Goal: Task Accomplishment & Management: Complete application form

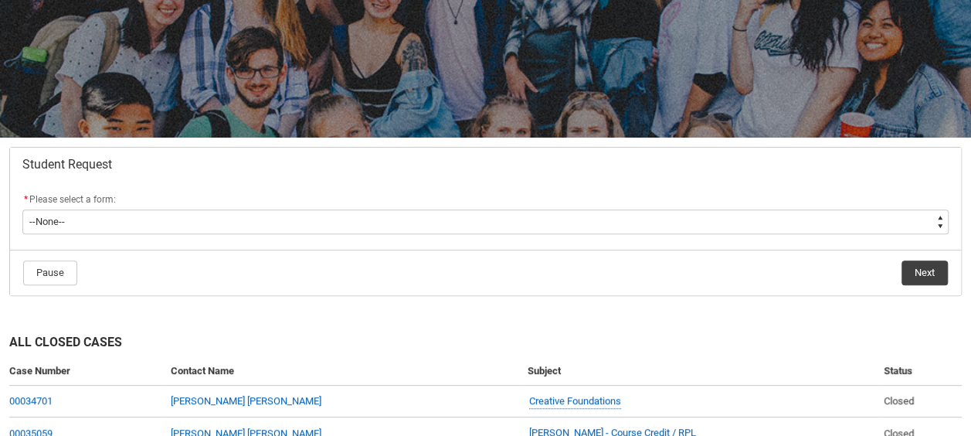
scroll to position [171, 0]
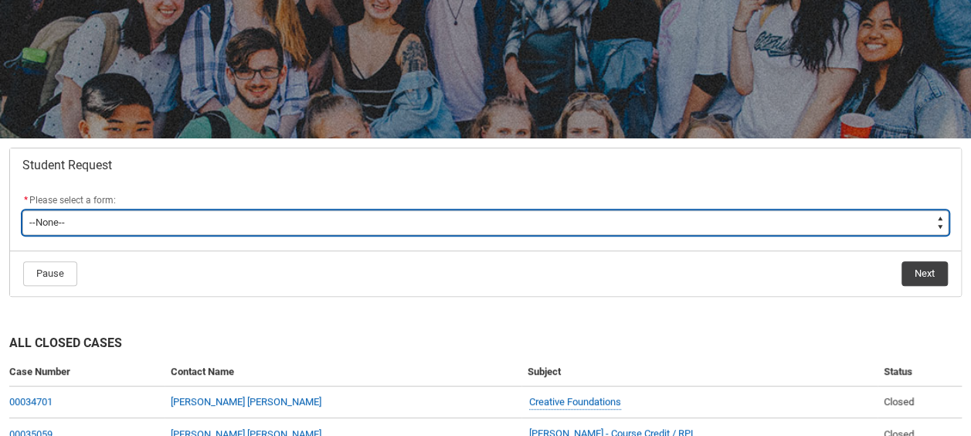
click at [610, 223] on select "--None-- Academic Transcript Application to Appeal Assignment Extension Change …" at bounding box center [485, 222] width 927 height 25
type lightning-select "Assignment_Extension_Choice"
click at [22, 210] on select "--None-- Academic Transcript Application to Appeal Assignment Extension Change …" at bounding box center [485, 222] width 927 height 25
select select "Assignment_Extension_Choice"
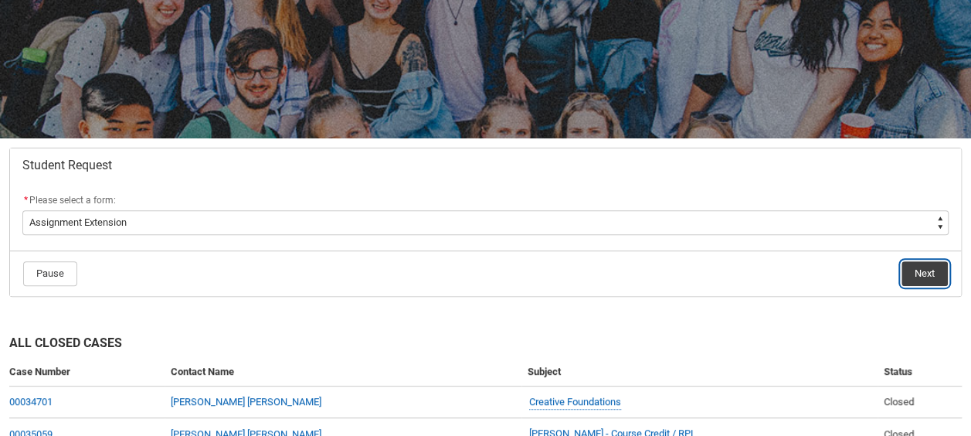
click at [912, 281] on button "Next" at bounding box center [925, 273] width 46 height 25
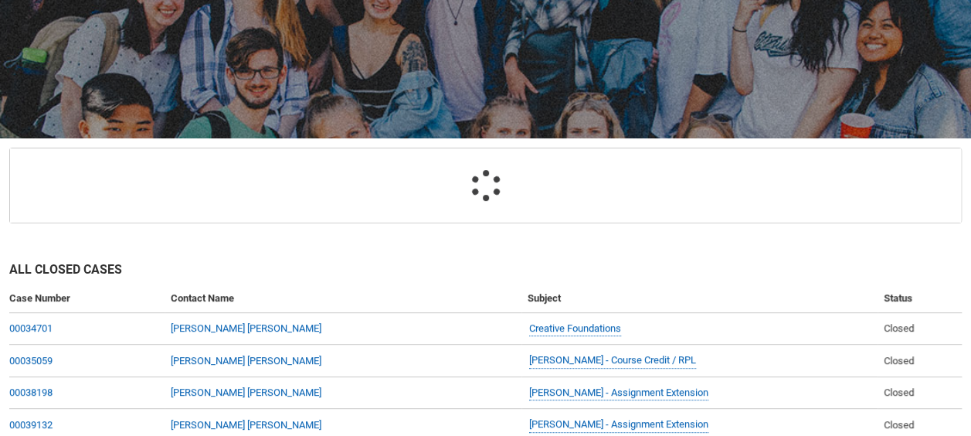
scroll to position [164, 0]
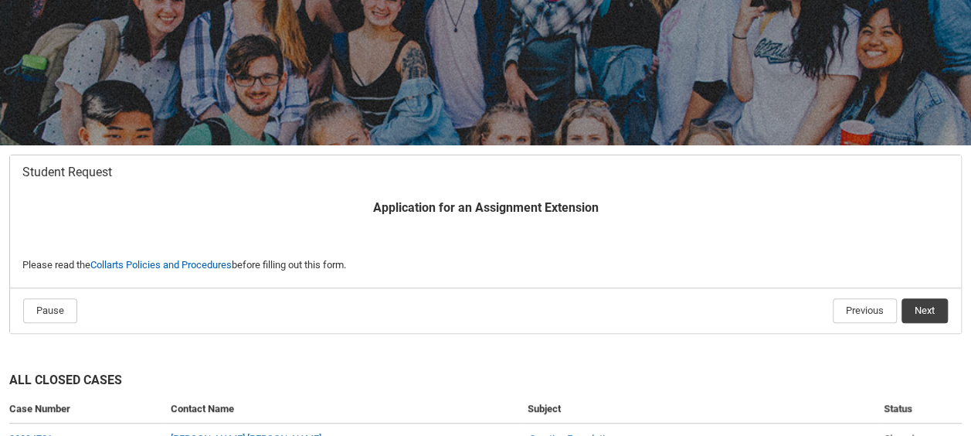
click at [912, 281] on flowruntime-lwc-body "Application for an Assignment Extension ﻿ Please read the Collarts Policies and…" at bounding box center [485, 238] width 951 height 98
click at [925, 309] on button "Next" at bounding box center [925, 310] width 46 height 25
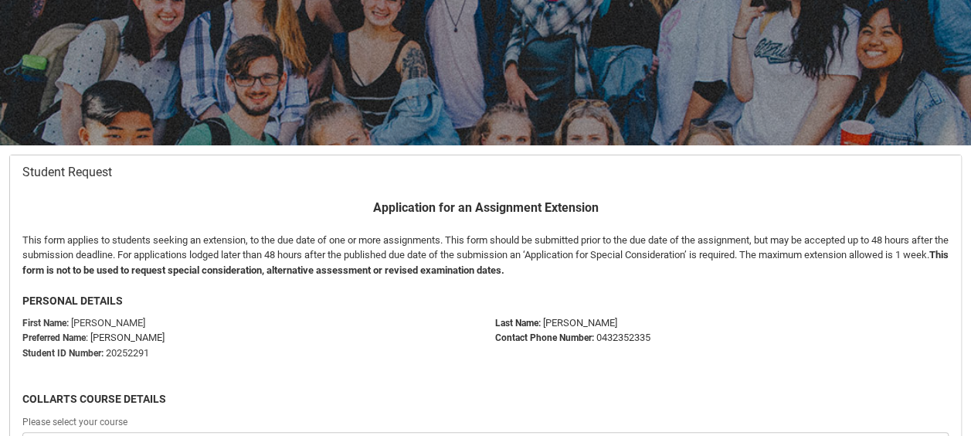
scroll to position [280, 0]
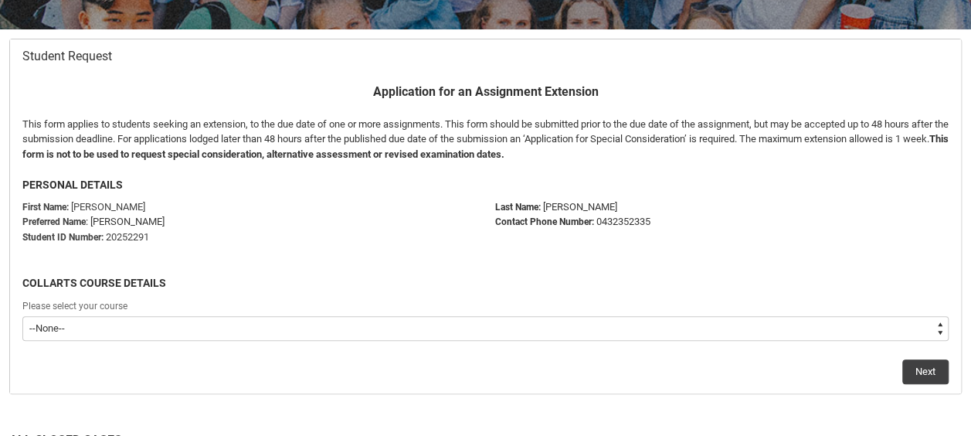
click at [212, 338] on select "--None-- Diploma of Performing Arts(Comedy)" at bounding box center [485, 328] width 927 height 25
type lightning-select "recordPicklist_ProgramEnrollment.a0jOZ000002nlr3YAA"
click at [22, 316] on select "--None-- Diploma of Performing Arts(Comedy)" at bounding box center [485, 328] width 927 height 25
select select "recordPicklist_ProgramEnrollment.a0jOZ000002nlr3YAA"
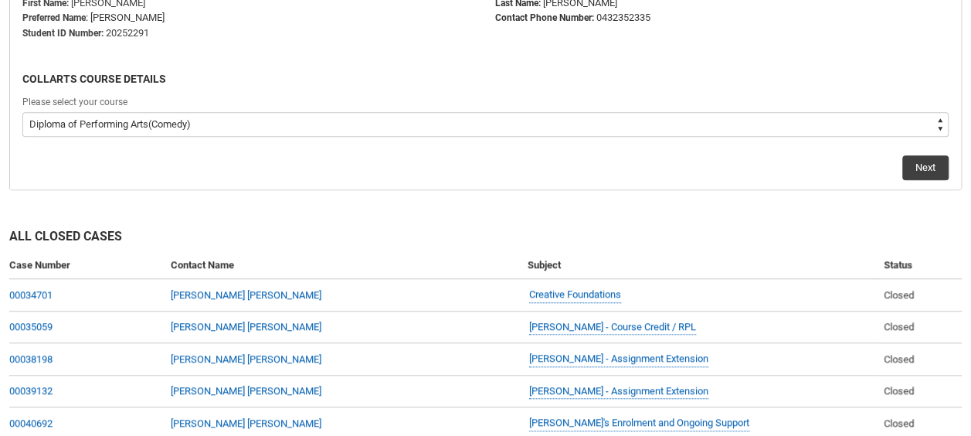
scroll to position [485, 0]
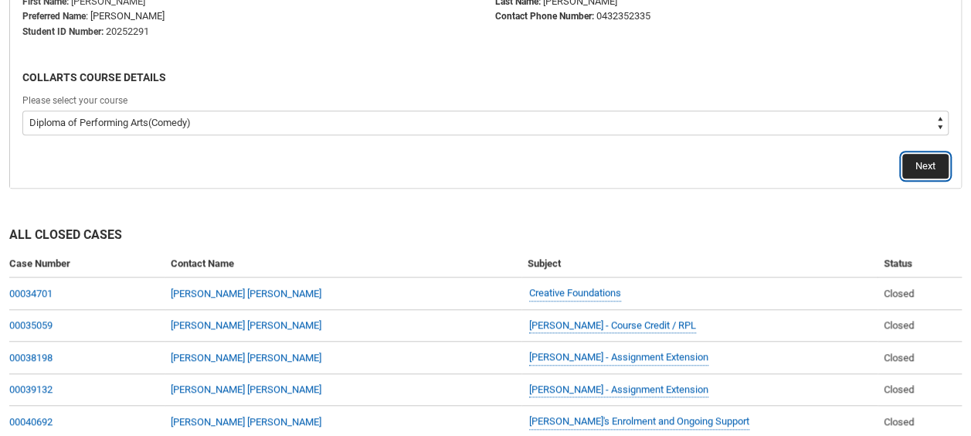
click at [929, 168] on button "Next" at bounding box center [926, 166] width 46 height 25
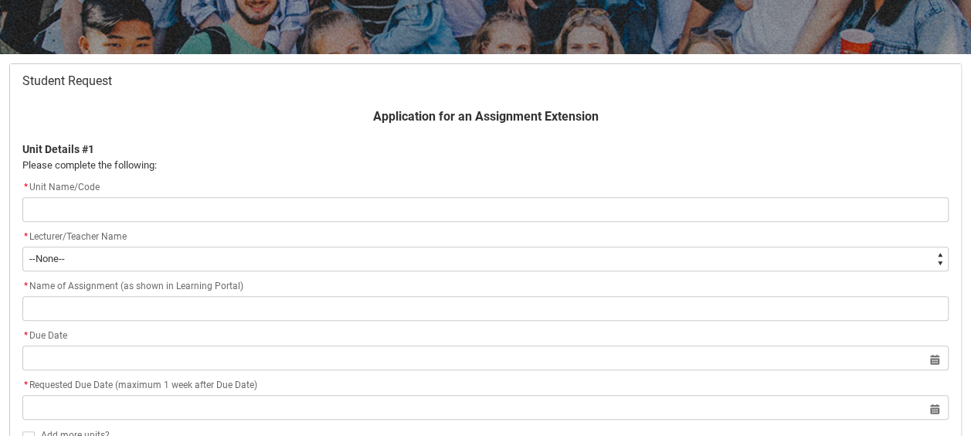
scroll to position [253, 0]
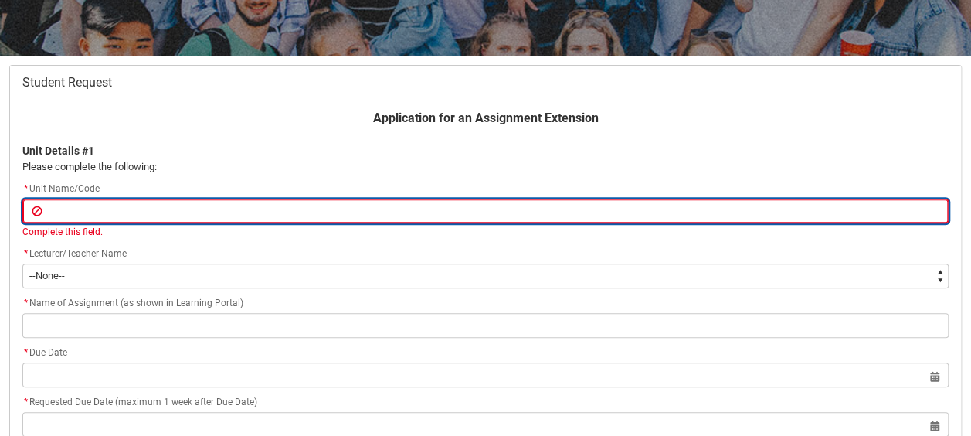
paste input "CMDSPA"
type lightning-primitive-input-simple "CMDSPA"
type input "CMDSPA"
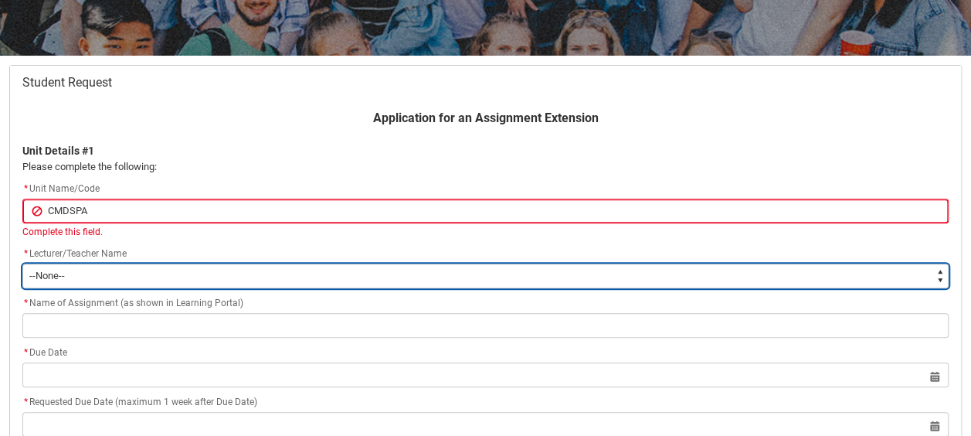
click at [116, 277] on div "Application for an Assignment Extension Unit Details #1 Please complete the fol…" at bounding box center [485, 307] width 945 height 397
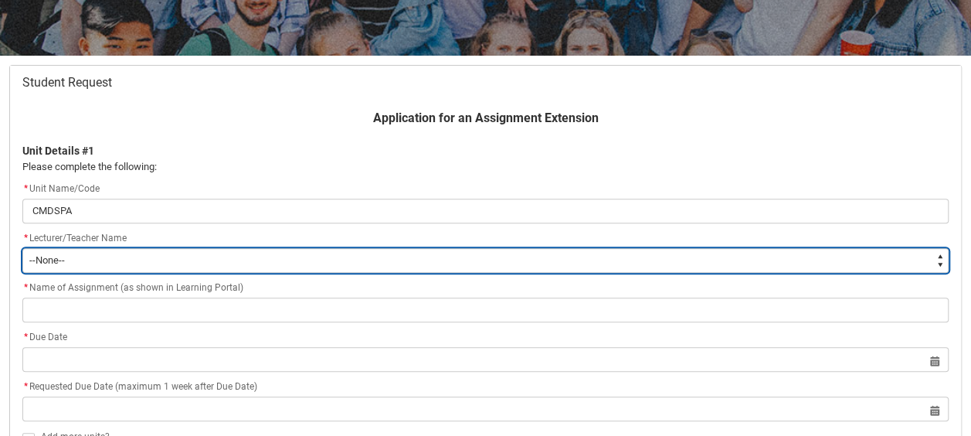
type lightning-select "Faculty_NamefromAtoM.003I70000020Eq1IAE"
click at [22, 248] on select "--None-- [PERSON_NAME] [PERSON_NAME] [PERSON_NAME] [PERSON_NAME] [PERSON_NAME] …" at bounding box center [485, 260] width 927 height 25
select select "Faculty_NamefromAtoM.003I70000020Eq1IAE"
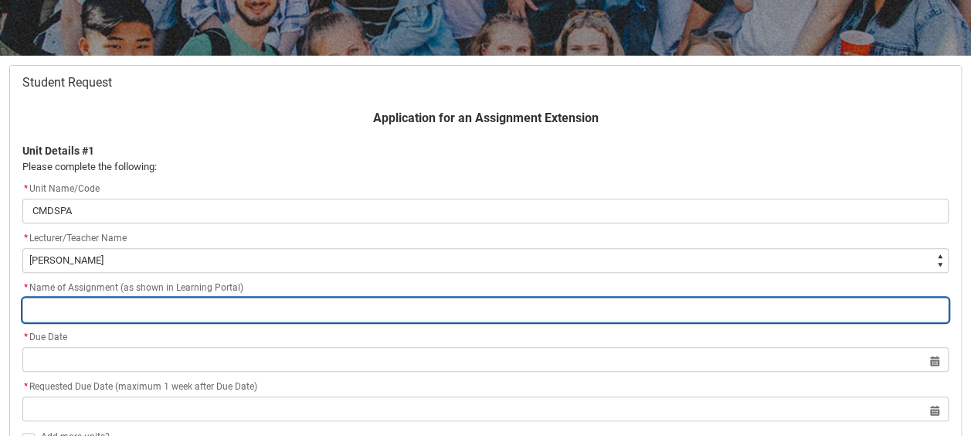
click at [156, 301] on input "Redu_Student_Request flow" at bounding box center [485, 310] width 927 height 25
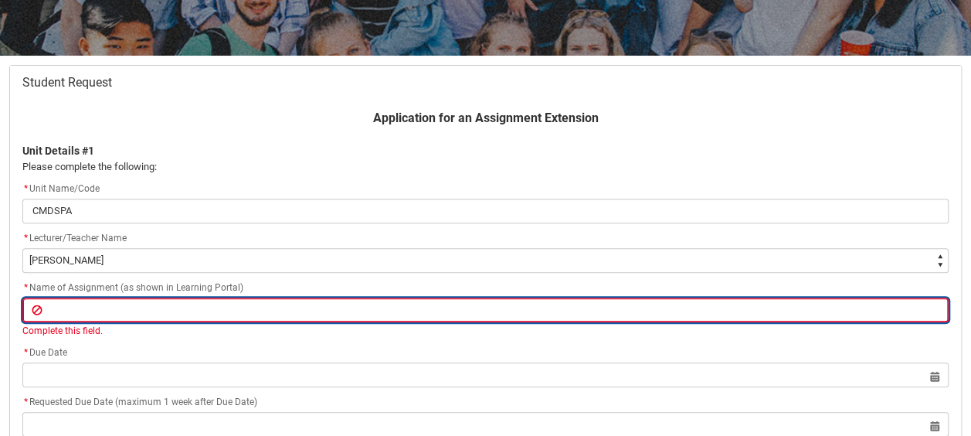
paste input "Assignment Assessment 1 - Journal"
type lightning-primitive-input-simple "Assignment Assessment 1 - Journal"
type input "Assignment Assessment 1 - Journal"
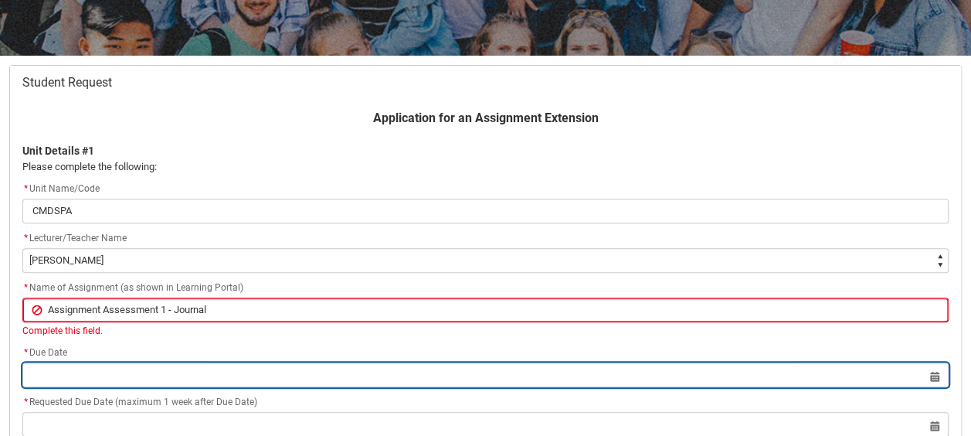
click at [201, 369] on input "Redu_Student_Request flow" at bounding box center [485, 374] width 927 height 25
select select "2025"
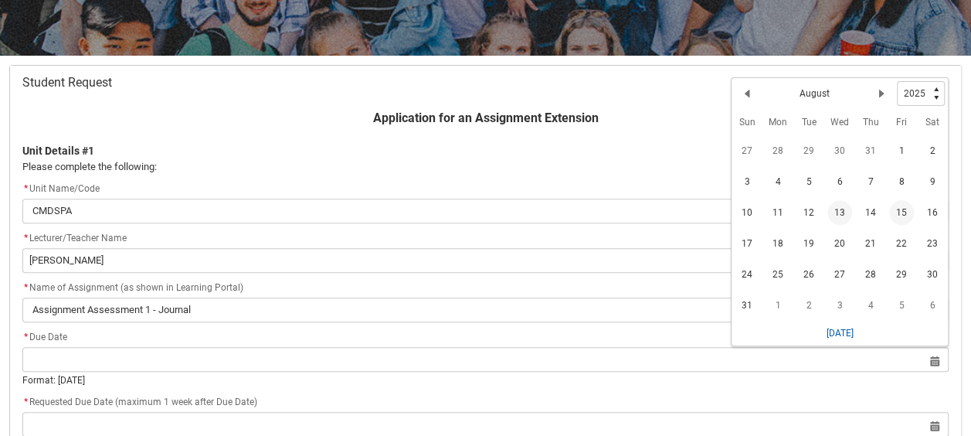
click at [899, 202] on span "15" at bounding box center [901, 212] width 25 height 25
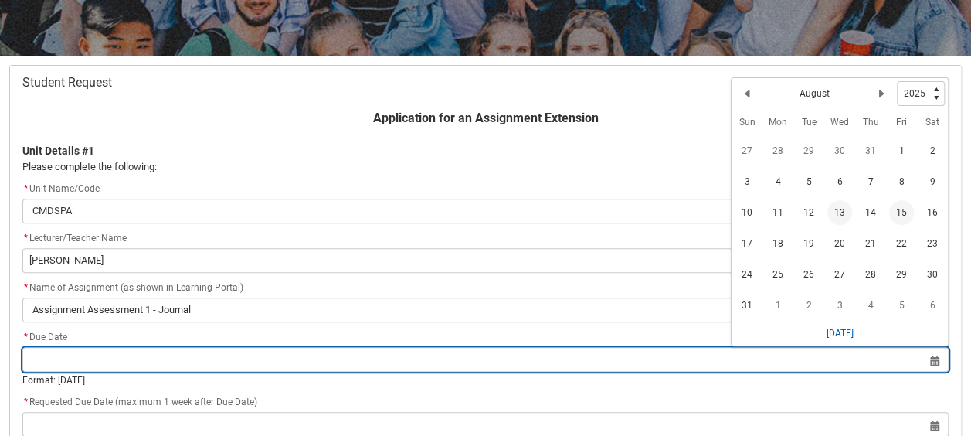
type lightning-datepicker "[DATE]"
type lightning-input "[DATE]"
type input "[DATE]"
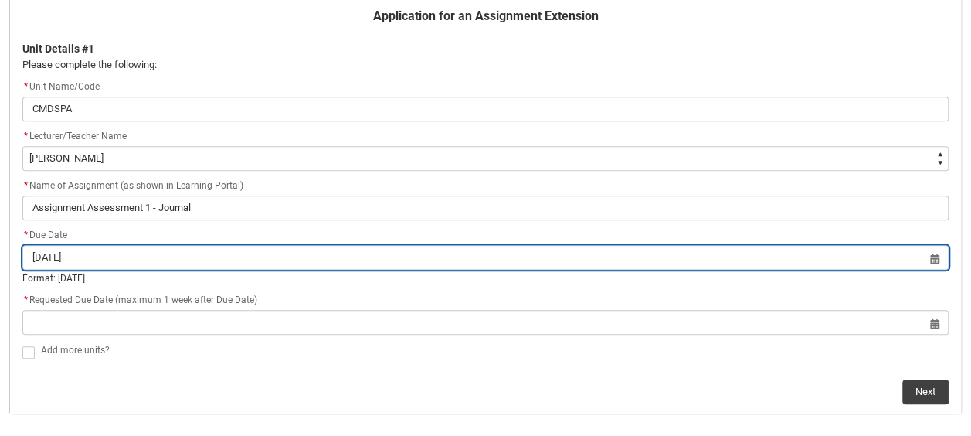
scroll to position [357, 0]
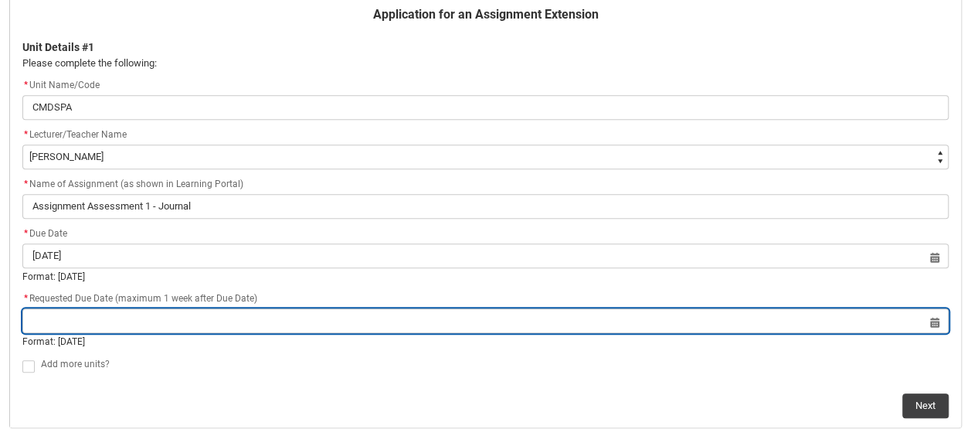
drag, startPoint x: 399, startPoint y: 318, endPoint x: 269, endPoint y: 319, distance: 129.8
click at [269, 319] on input "Redu_Student_Request flow" at bounding box center [485, 320] width 927 height 25
select select "2025"
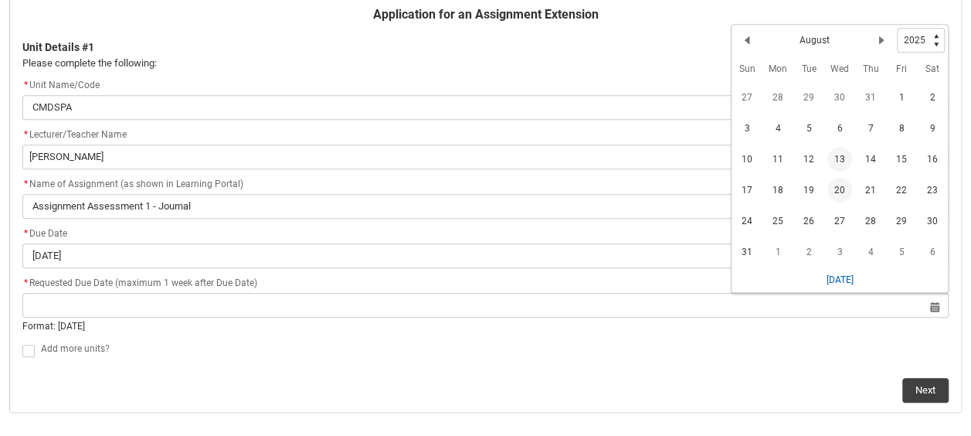
click at [846, 190] on span "20" at bounding box center [840, 190] width 25 height 25
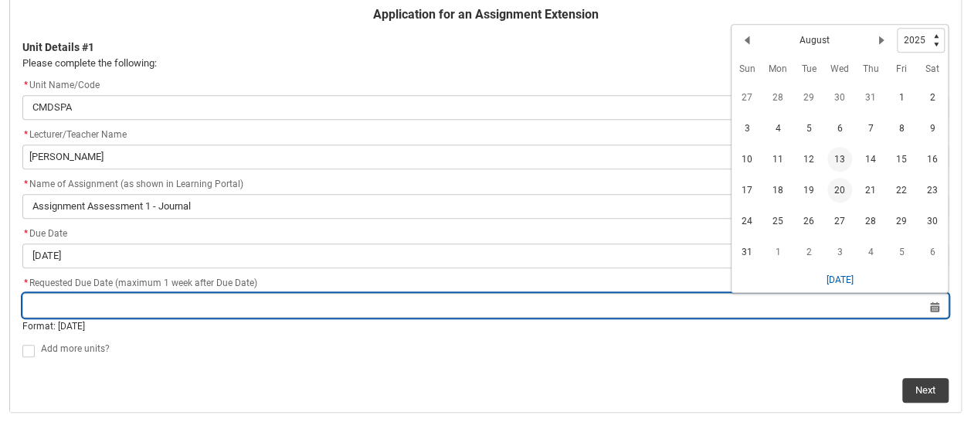
type lightning-datepicker "[DATE]"
type lightning-input "[DATE]"
type input "[DATE]"
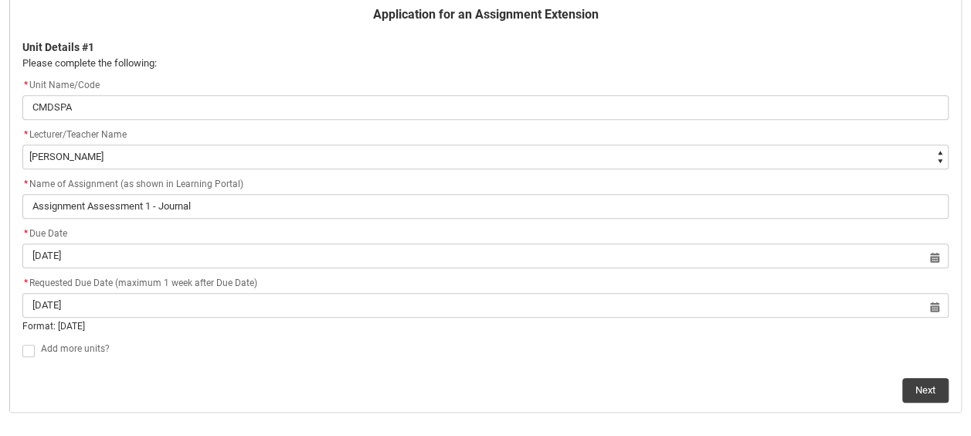
click at [31, 355] on span "Redu_Student_Request flow" at bounding box center [28, 351] width 12 height 12
click at [22, 342] on input "Redu_Student_Request flow" at bounding box center [22, 342] width 1 height 1
type lightning-input "true"
checkbox input "true"
click at [911, 374] on button "Next" at bounding box center [926, 374] width 46 height 25
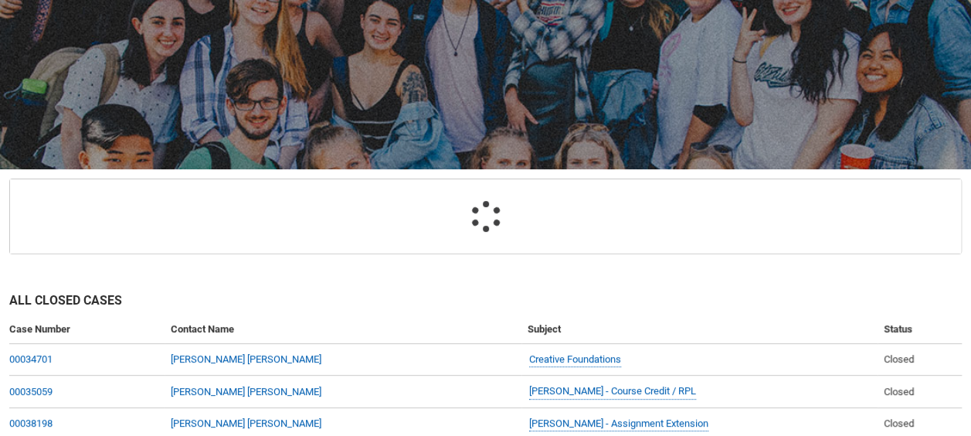
scroll to position [164, 0]
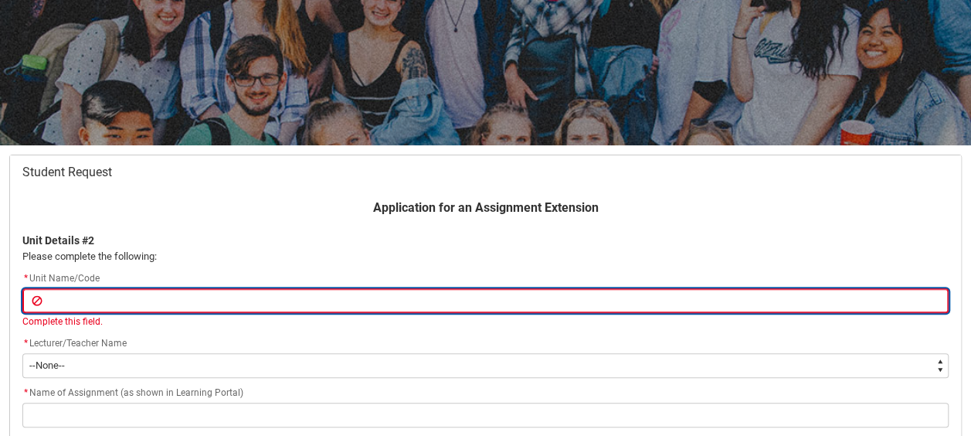
paste input "CMDTH2"
type lightning-primitive-input-simple "CMDTH2"
type input "CMDTH2"
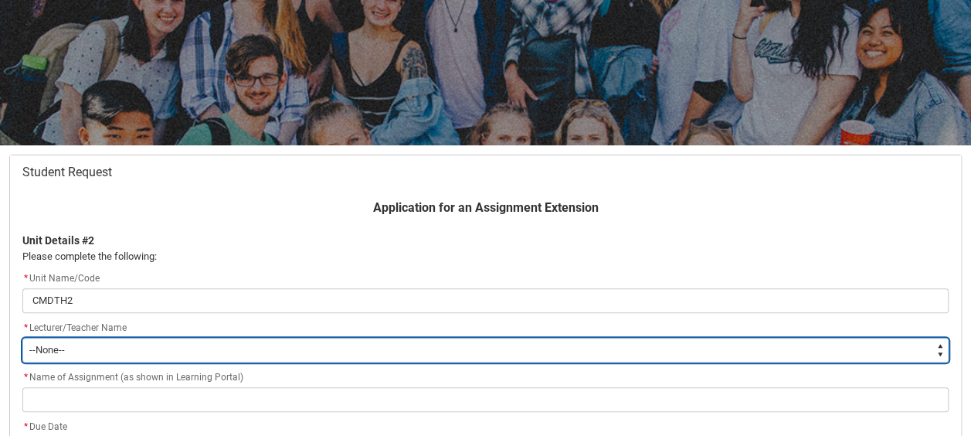
click at [143, 358] on select "--None-- [PERSON_NAME] [PERSON_NAME] [PERSON_NAME] [PERSON_NAME] [PERSON_NAME] …" at bounding box center [485, 350] width 927 height 25
type lightning-select "Faculty_NamefromAtoM.0035g00000e1T2mAAE"
click at [22, 338] on select "--None-- [PERSON_NAME] [PERSON_NAME] [PERSON_NAME] [PERSON_NAME] [PERSON_NAME] …" at bounding box center [485, 350] width 927 height 25
select select "Faculty_NamefromAtoM.0035g00000e1T2mAAE"
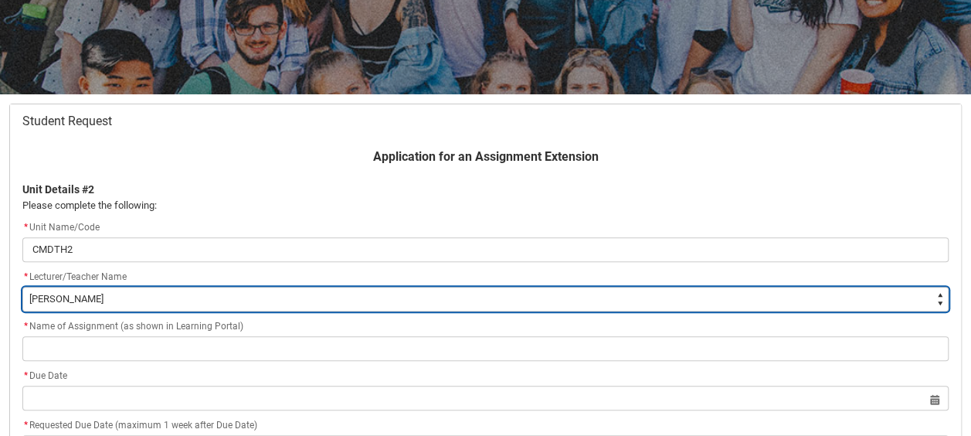
scroll to position [247, 0]
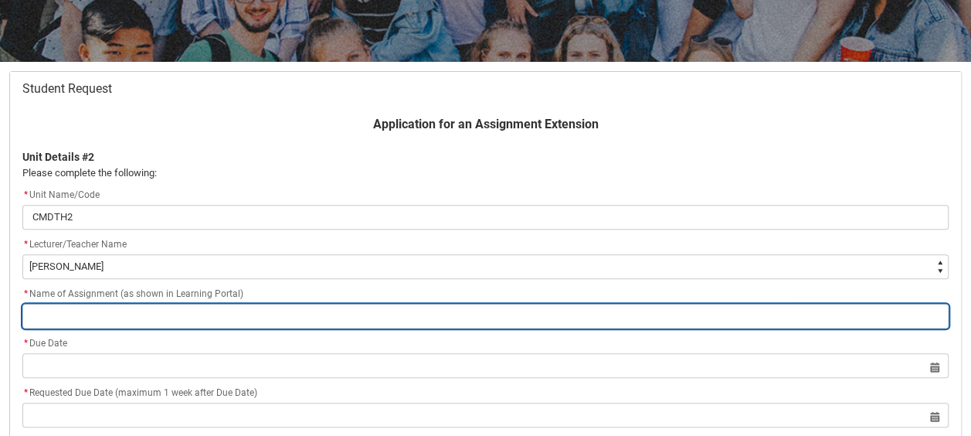
click at [144, 315] on input "Redu_Student_Request flow" at bounding box center [485, 316] width 927 height 25
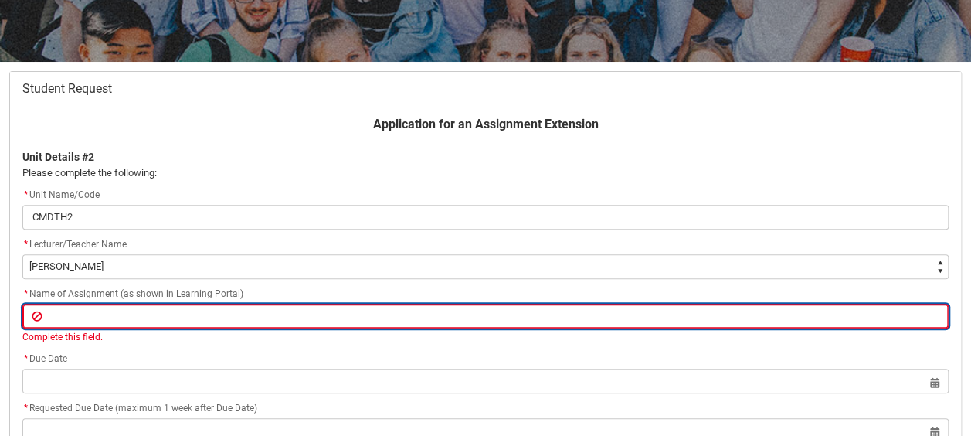
paste input "Assignment 3 - Video Essay"
type lightning-primitive-input-simple "Assignment 3 - Video Essay"
type input "Assignment 3 - Video Essay"
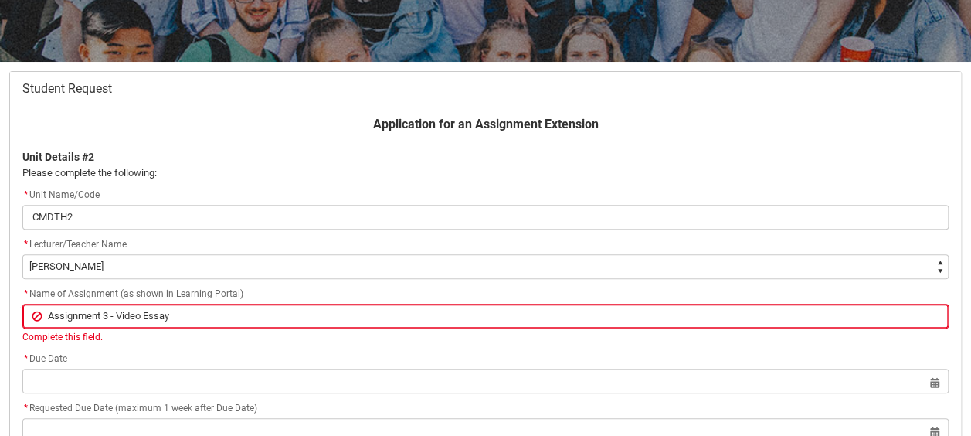
click at [239, 340] on div "Application for an Assignment Extension Unit Details #2 Please complete the fol…" at bounding box center [485, 313] width 945 height 397
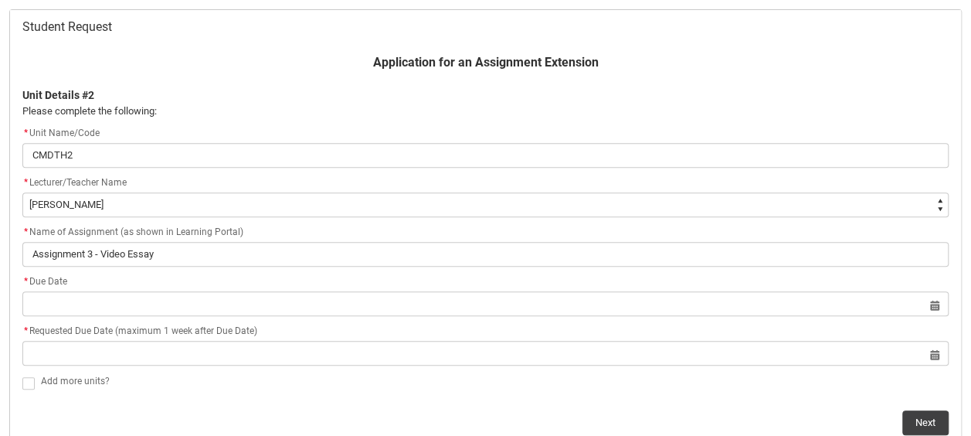
scroll to position [309, 0]
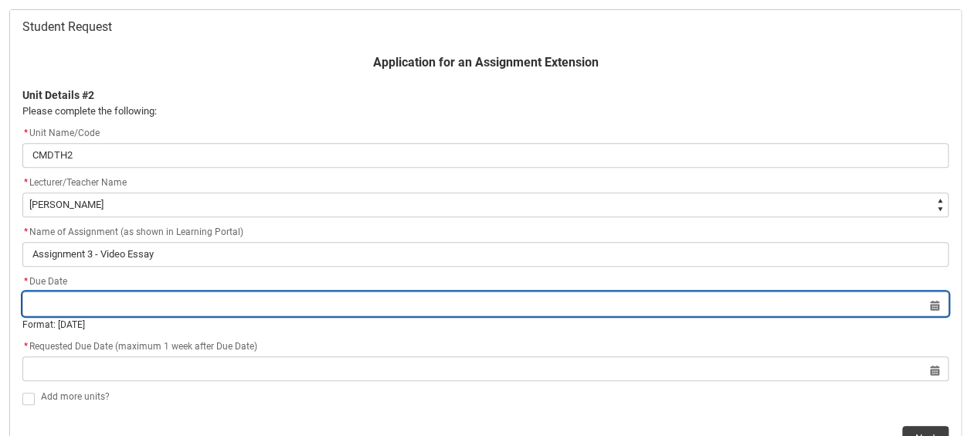
click at [77, 296] on input "Redu_Student_Request flow" at bounding box center [485, 303] width 927 height 25
select select "2025"
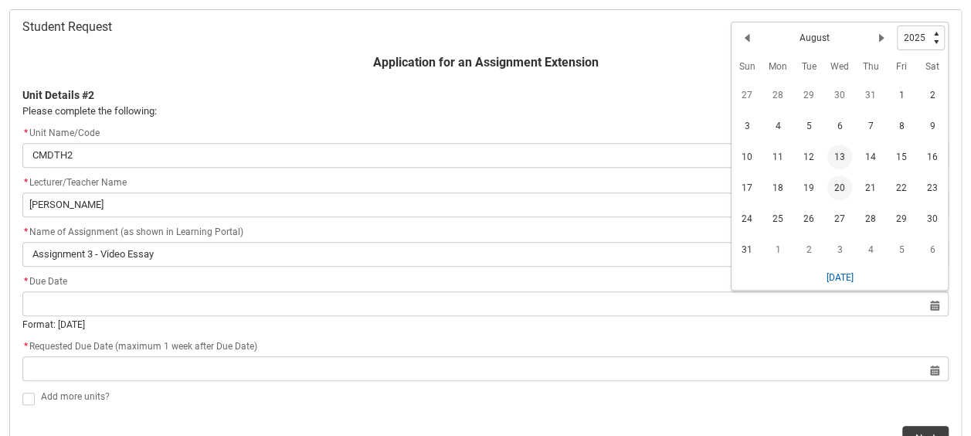
click at [842, 185] on span "20" at bounding box center [840, 187] width 25 height 25
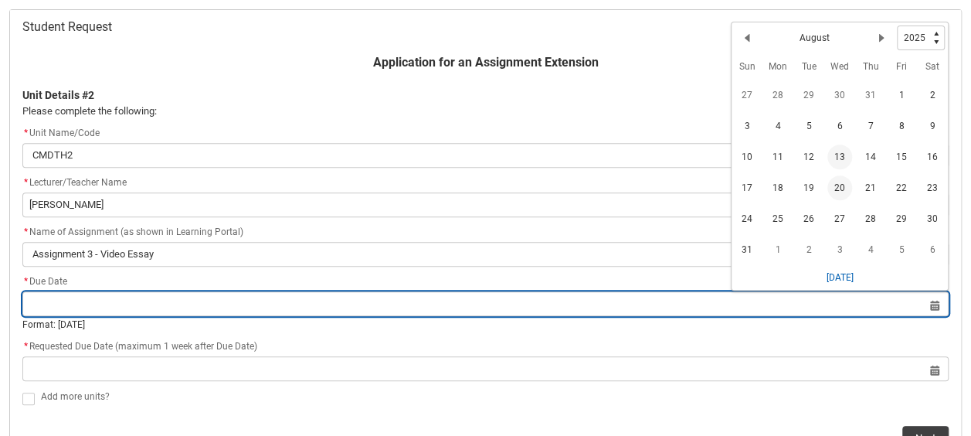
type lightning-datepicker "[DATE]"
type lightning-input "[DATE]"
type input "[DATE]"
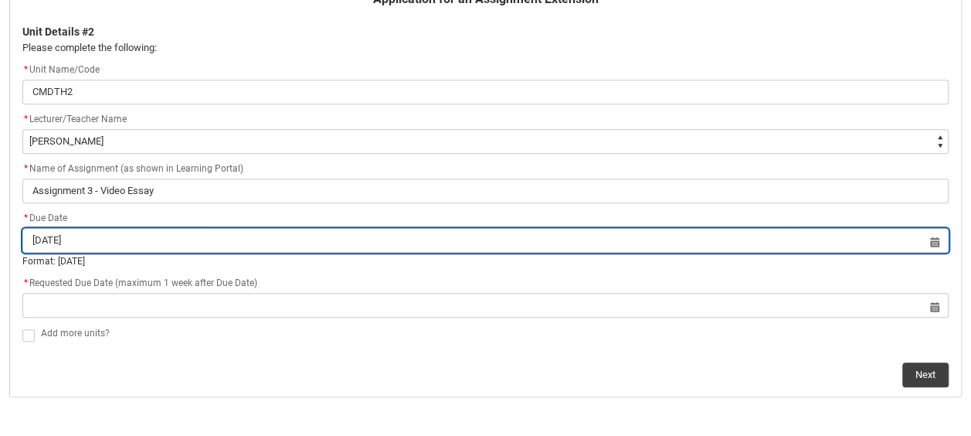
scroll to position [374, 0]
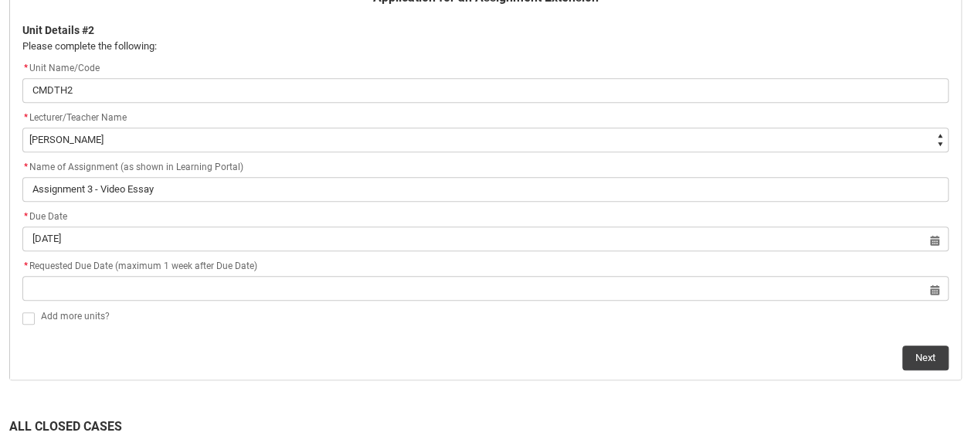
click at [86, 276] on div "* Requested Due Date (maximum 1 week after Due Date)" at bounding box center [485, 266] width 927 height 19
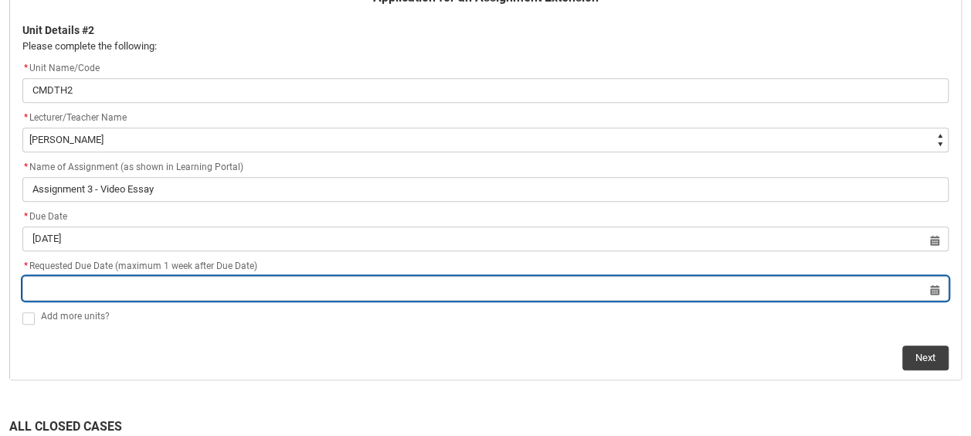
click at [86, 285] on input "Redu_Student_Request flow" at bounding box center [485, 288] width 927 height 25
select select "2025"
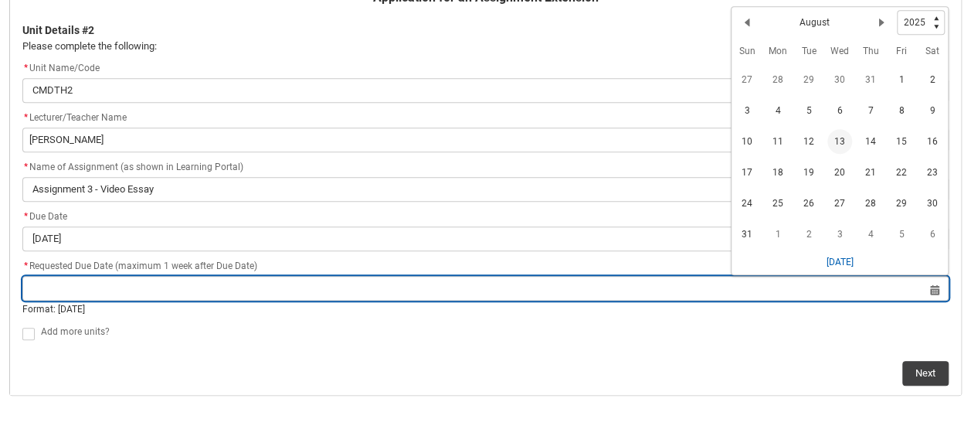
type input "2"
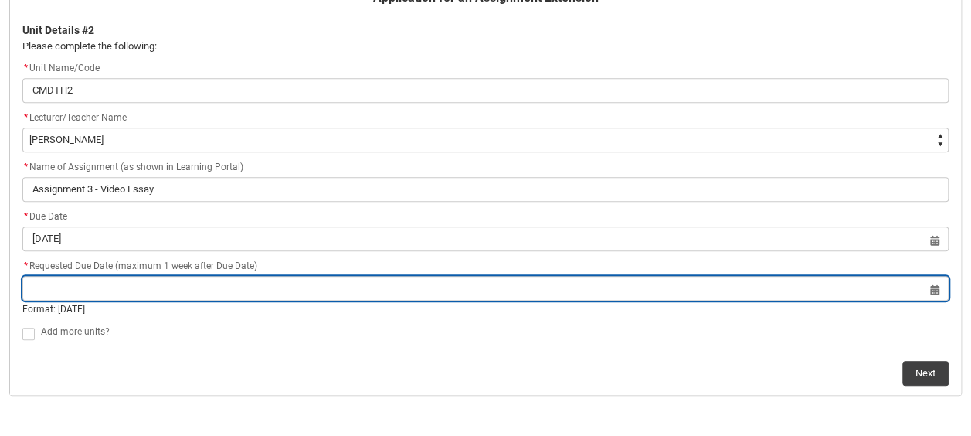
click at [936, 287] on input "Redu_Student_Request flow" at bounding box center [485, 288] width 927 height 25
select select "2025"
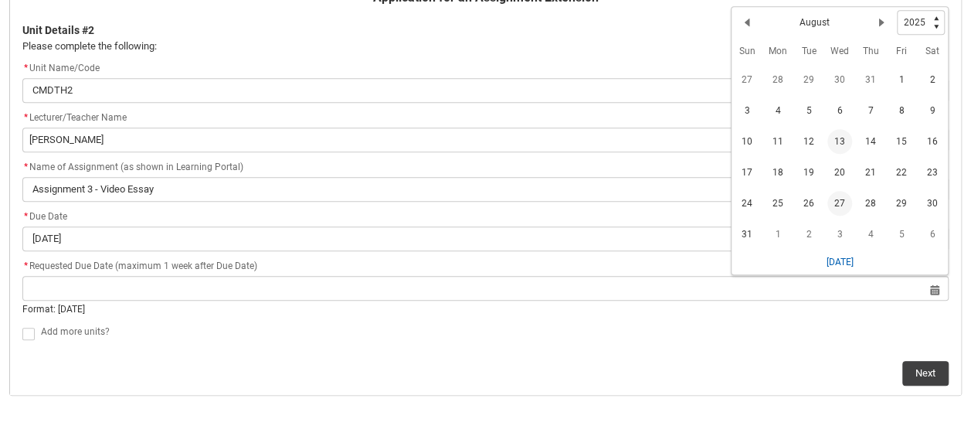
click at [844, 207] on span "27" at bounding box center [840, 203] width 25 height 25
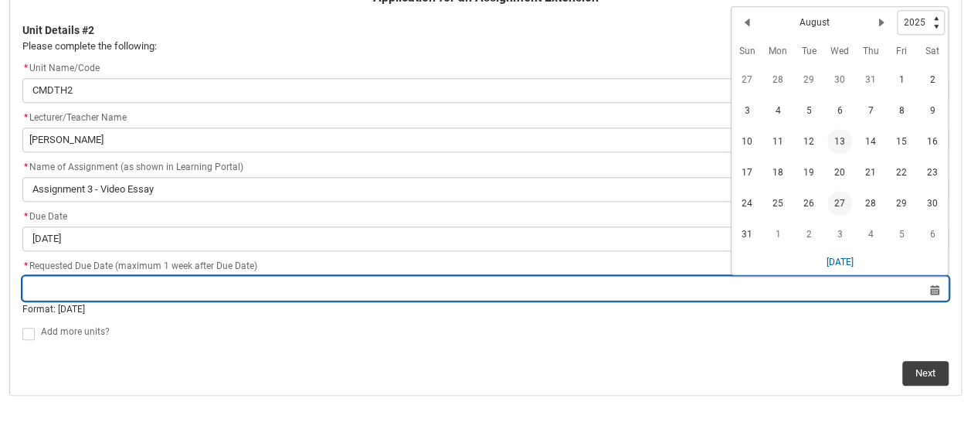
type lightning-datepicker "[DATE]"
type lightning-input "[DATE]"
type input "[DATE]"
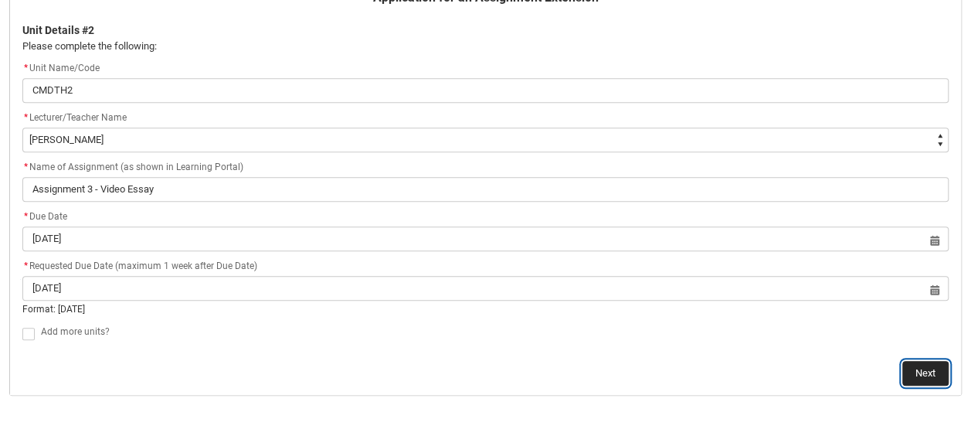
click at [920, 377] on button "Next" at bounding box center [926, 373] width 46 height 25
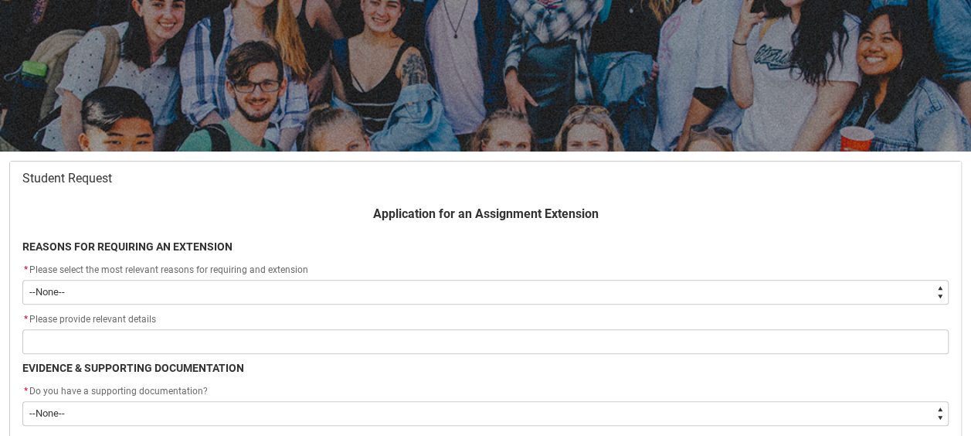
scroll to position [164, 0]
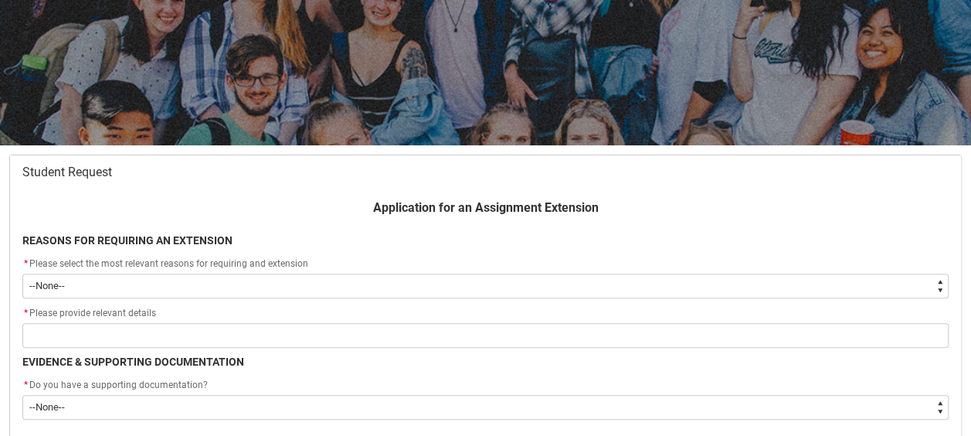
click at [155, 287] on select "--None-- Medical Reasons Work obligations Family obligations Academic Difficult…" at bounding box center [485, 286] width 927 height 25
click at [304, 229] on p "Redu_Student_Request flow" at bounding box center [485, 224] width 927 height 15
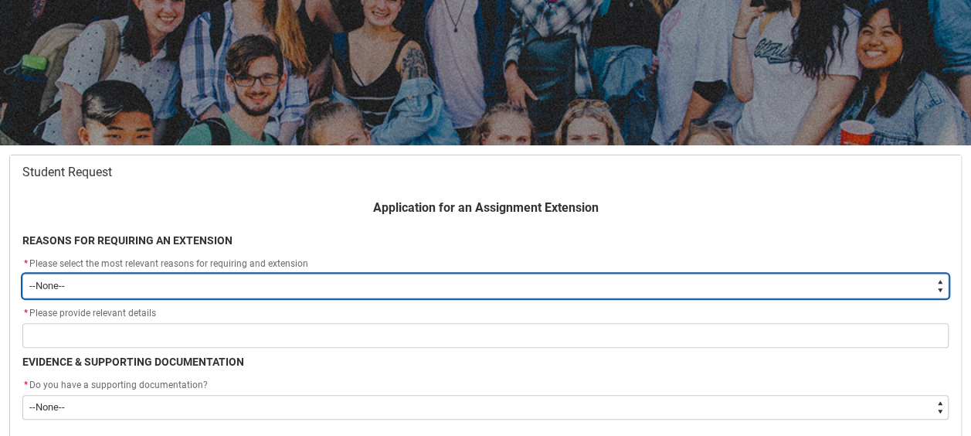
click at [196, 281] on select "--None-- Medical Reasons Work obligations Family obligations Academic Difficult…" at bounding box center [485, 286] width 927 height 25
type lightning-select "choice_AssignmentExtension_Reason_MedicalReasons"
click at [22, 274] on select "--None-- Medical Reasons Work obligations Family obligations Academic Difficult…" at bounding box center [485, 286] width 927 height 25
select select "choice_AssignmentExtension_Reason_MedicalReasons"
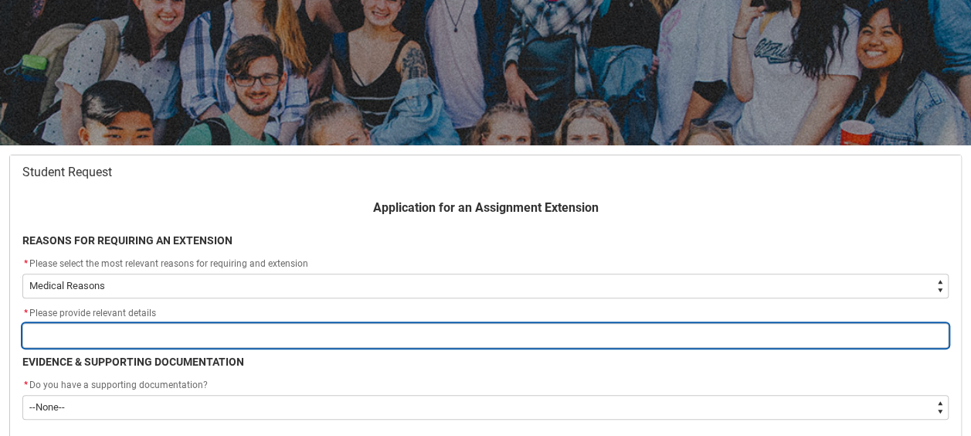
click at [98, 334] on input "Redu_Student_Request flow" at bounding box center [485, 335] width 927 height 25
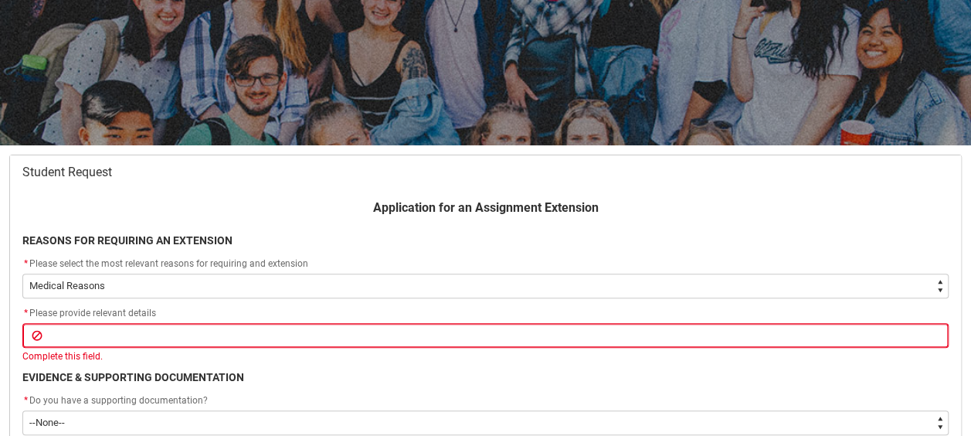
click at [295, 386] on div "Application for an Assignment Extension REASONS FOR REQUIRING AN EXTENSION * Pl…" at bounding box center [485, 402] width 945 height 406
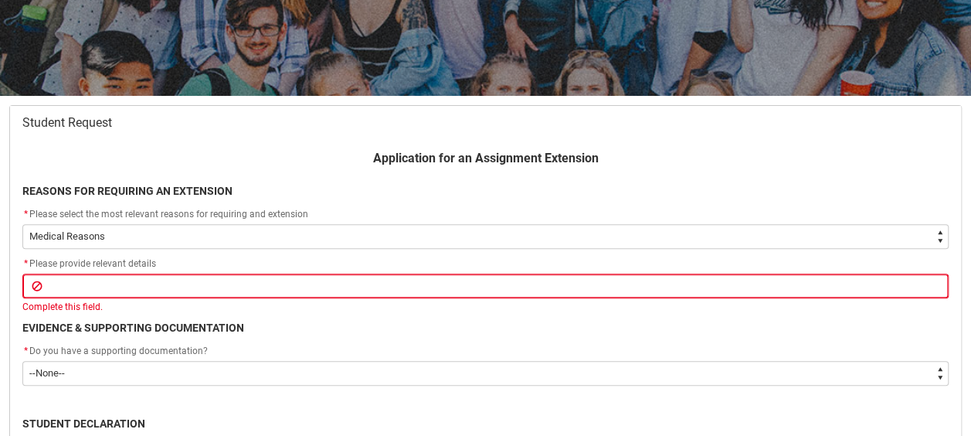
scroll to position [214, 0]
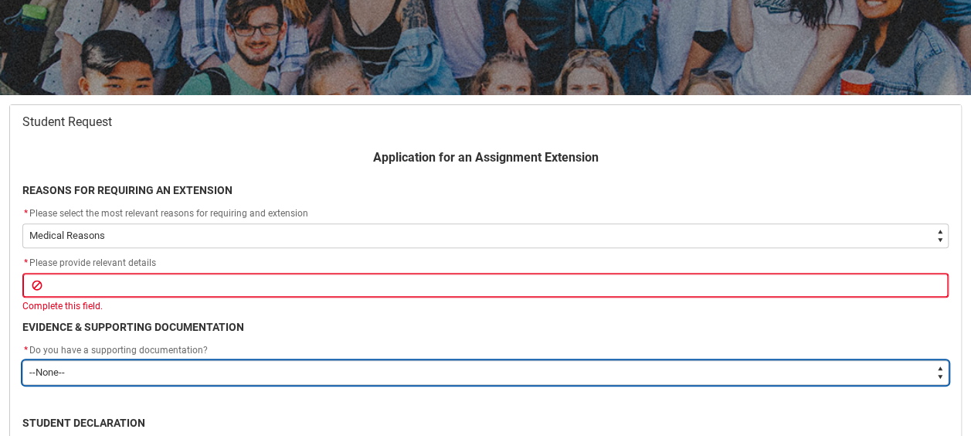
click at [202, 375] on select "--None-- Yes No" at bounding box center [485, 372] width 927 height 25
type lightning-select "Yes"
click at [22, 360] on select "--None-- Yes No" at bounding box center [485, 372] width 927 height 25
select select "Yes"
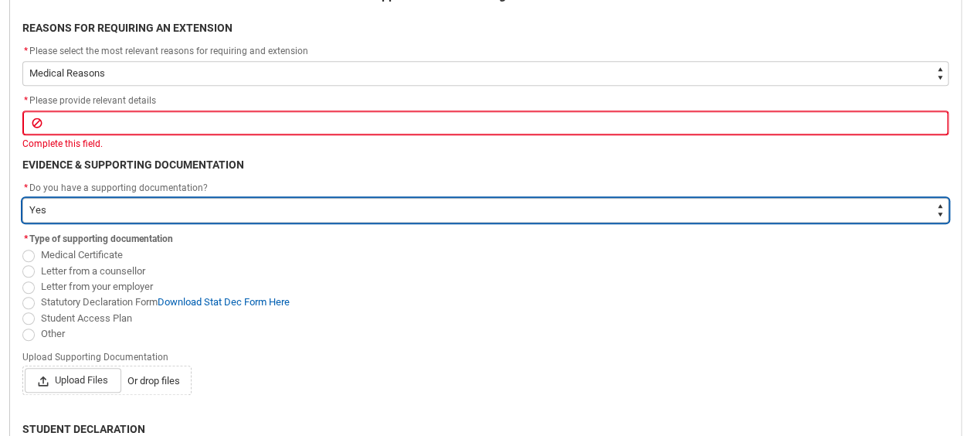
scroll to position [378, 0]
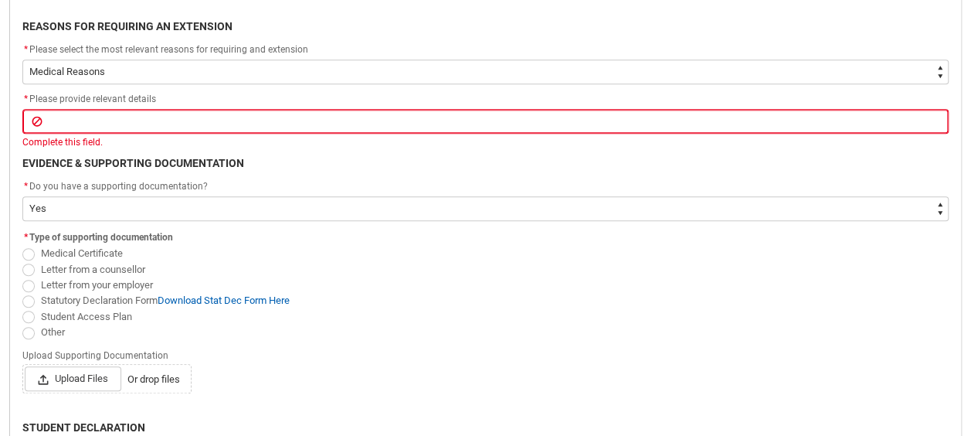
click at [29, 313] on span "Redu_Student_Request flow" at bounding box center [28, 317] width 12 height 12
click at [22, 308] on input "Student Access Plan" at bounding box center [22, 308] width 1 height 1
radio input "true"
click at [162, 137] on div "Complete this field." at bounding box center [485, 142] width 927 height 14
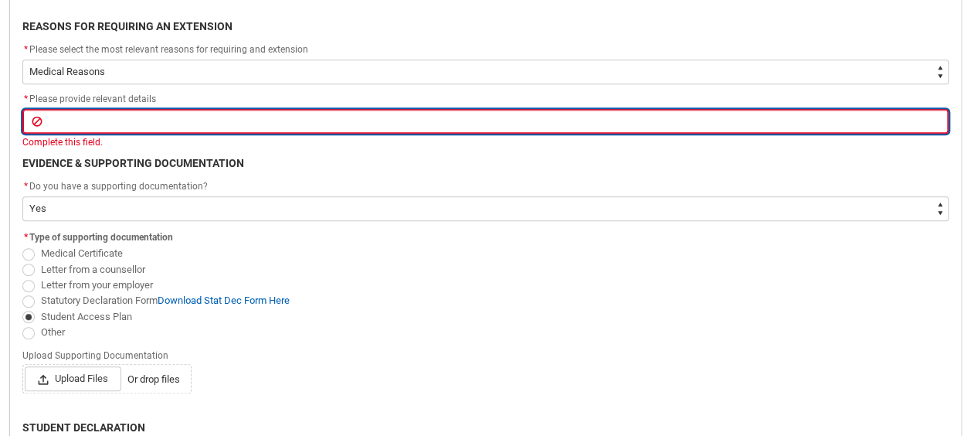
click at [143, 128] on input "Redu_Student_Request flow" at bounding box center [485, 121] width 927 height 25
type lightning-primitive-input-simple "mental illness"
type input "mental illness"
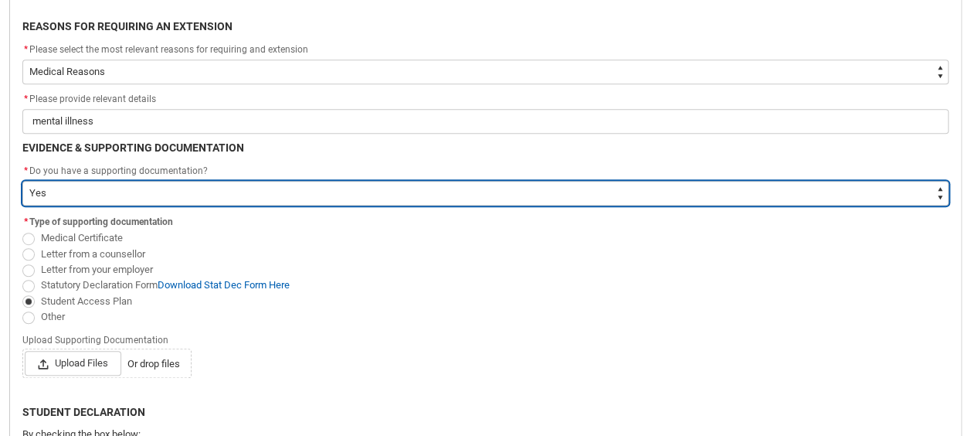
click at [352, 216] on div "Application for an Assignment Extension REASONS FOR REQUIRING AN EXTENSION * Pl…" at bounding box center [485, 264] width 945 height 559
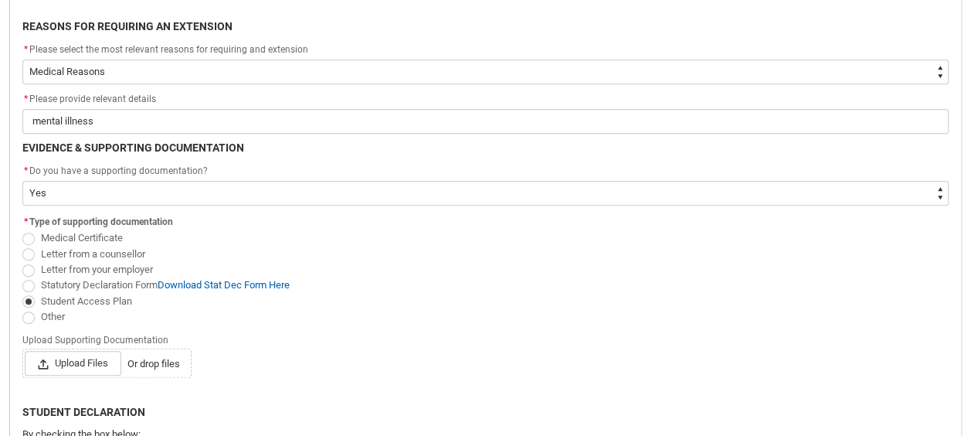
click at [385, 385] on div "* Type of supporting documentation Medical Certificate Letter from a counsellor…" at bounding box center [485, 301] width 945 height 178
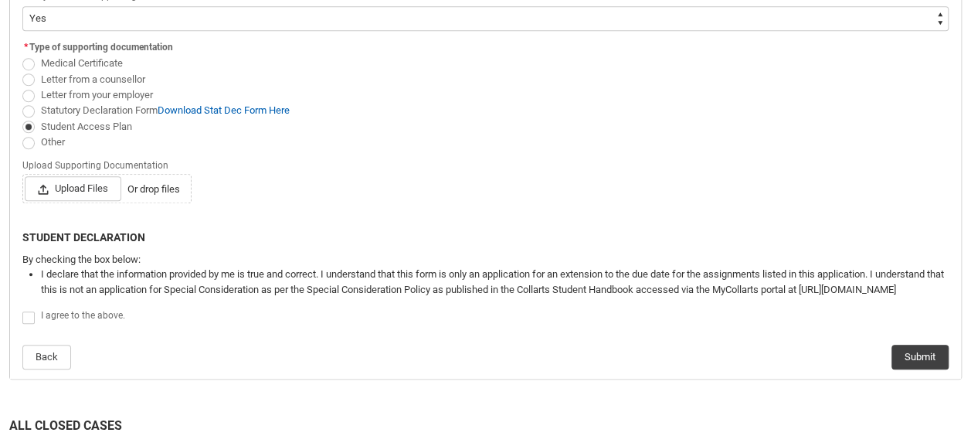
scroll to position [564, 0]
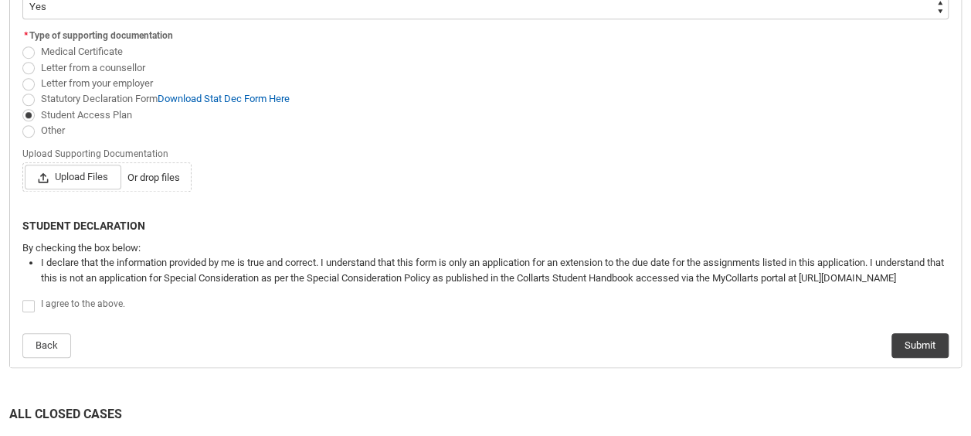
click at [27, 311] on label "Redu_Student_Request flow" at bounding box center [31, 305] width 19 height 12
click at [22, 298] on input "Redu_Student_Request flow" at bounding box center [22, 297] width 1 height 1
type lightning-input "true"
checkbox input "true"
click at [80, 174] on span "Upload Files" at bounding box center [73, 177] width 97 height 25
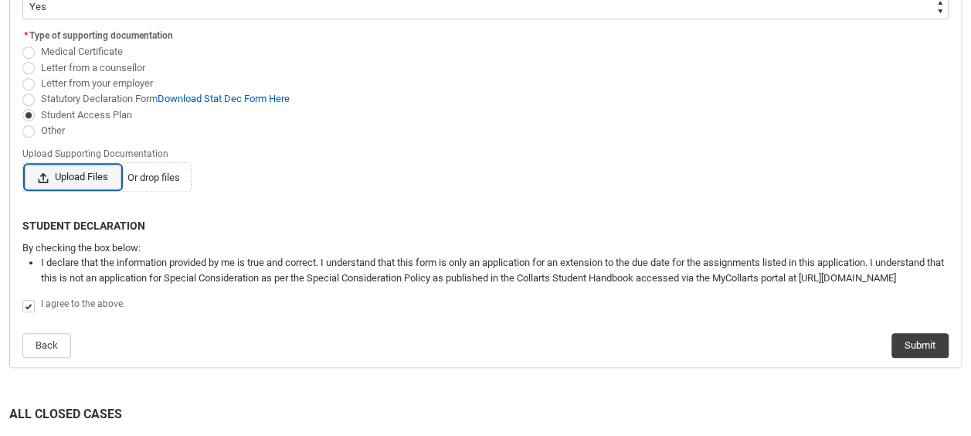
click at [25, 165] on input "Upload Files Or drop files" at bounding box center [24, 164] width 1 height 1
type lightning-input "C:\fakepath\APPROVED Student Access Plan - [PERSON_NAME] (1).pdf"
type input "C:\fakepath\APPROVED Student Access Plan - [PERSON_NAME] (1).pdf"
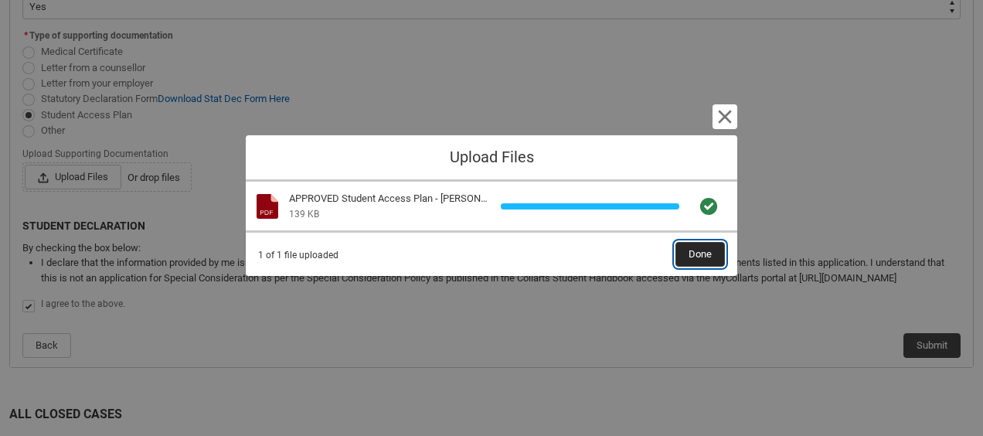
click at [688, 250] on button "Done" at bounding box center [699, 254] width 49 height 25
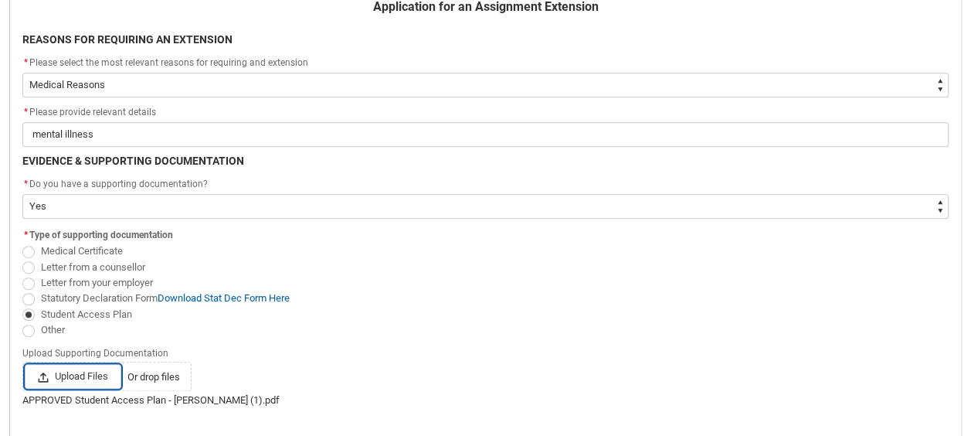
scroll to position [364, 0]
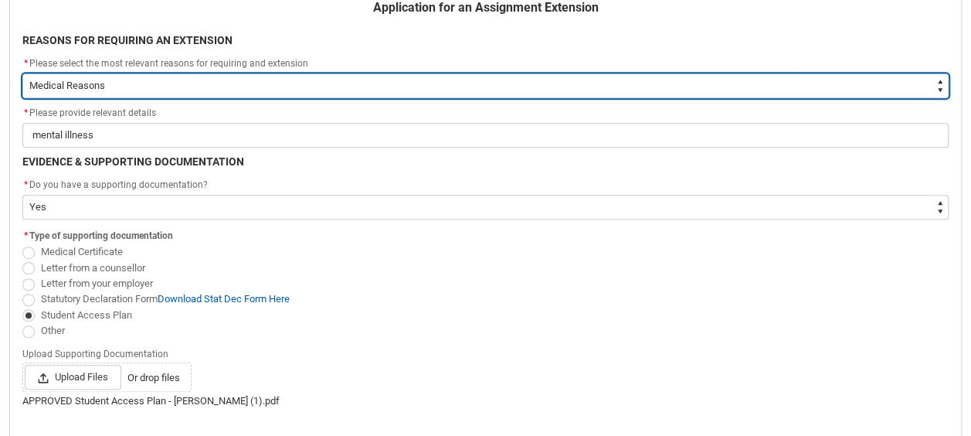
click at [665, 90] on select "--None-- Medical Reasons Work obligations Family obligations Academic Difficult…" at bounding box center [485, 85] width 927 height 25
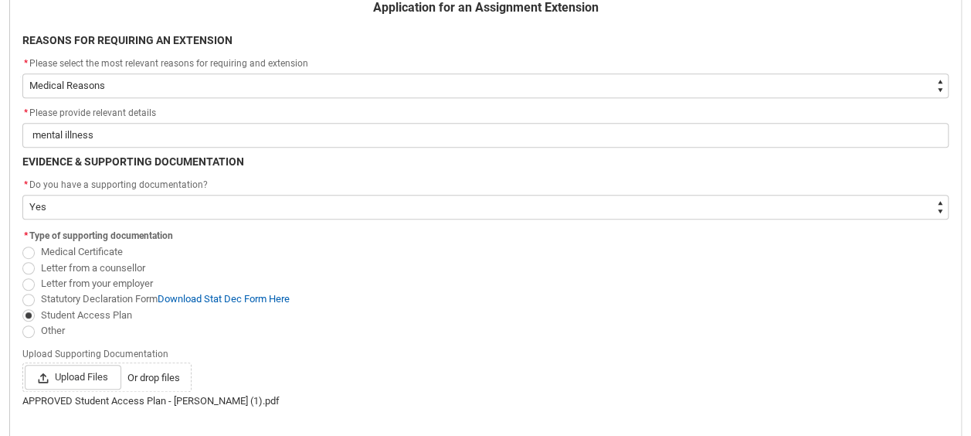
click at [610, 324] on span "Other" at bounding box center [485, 329] width 927 height 15
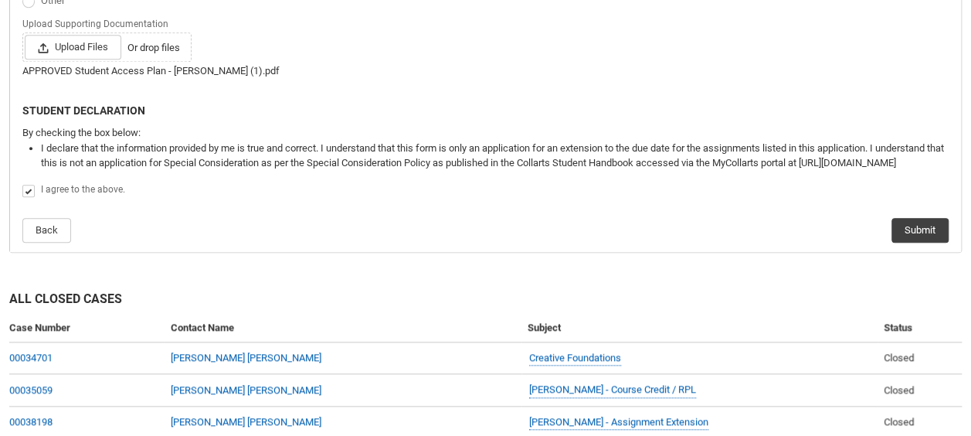
scroll to position [723, 0]
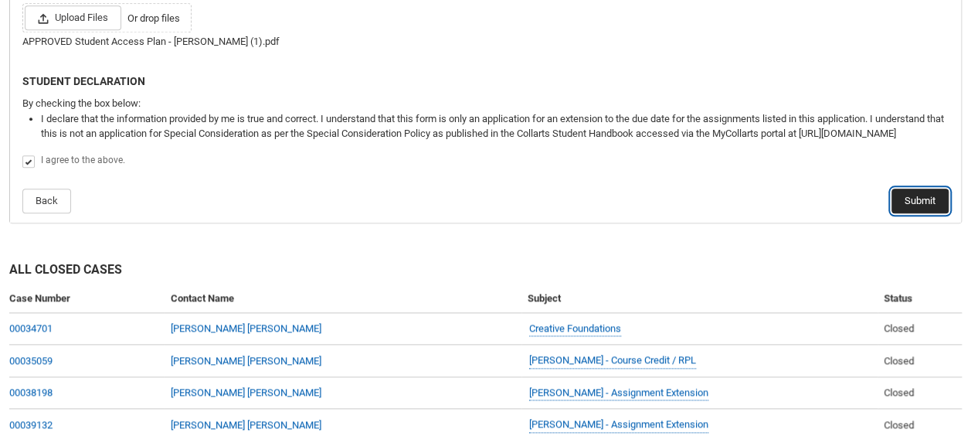
click at [912, 204] on button "Submit" at bounding box center [920, 201] width 57 height 25
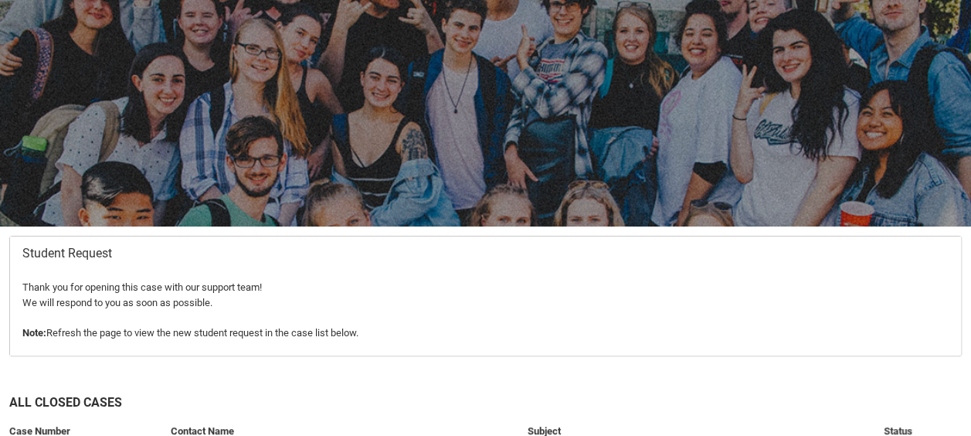
scroll to position [164, 0]
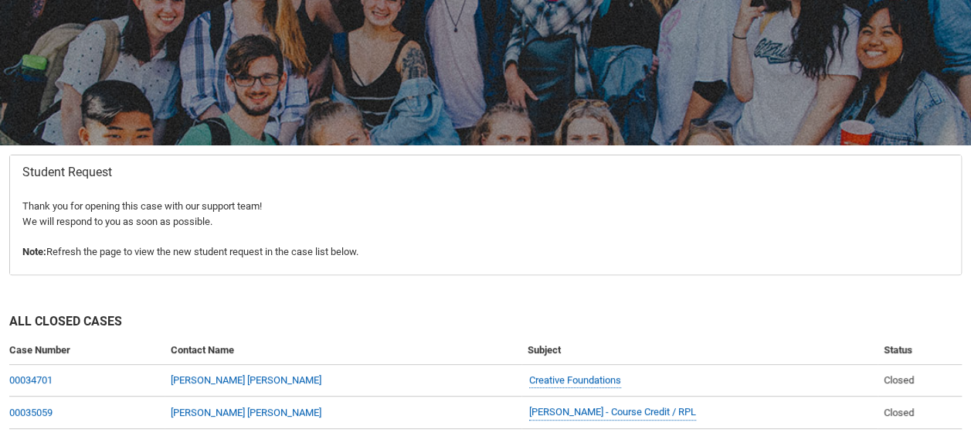
click at [630, 246] on p "Note: Refresh the page to view the new student request in the case list below." at bounding box center [485, 251] width 927 height 15
